Goal: Task Accomplishment & Management: Use online tool/utility

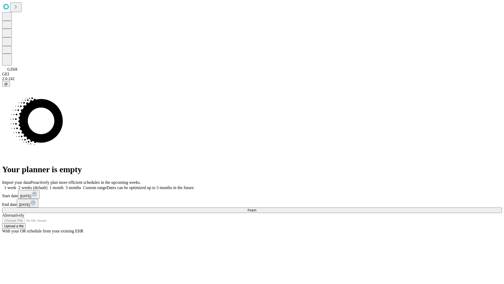
click at [256, 208] on span "Fetch" at bounding box center [252, 210] width 9 height 4
